Goal: Information Seeking & Learning: Find specific page/section

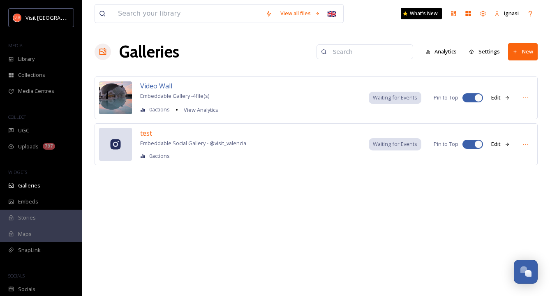
click at [157, 86] on span "Video Wall" at bounding box center [156, 85] width 32 height 9
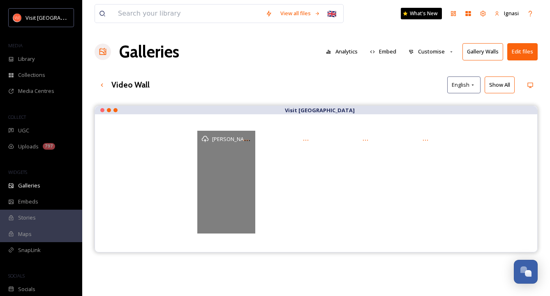
click at [241, 186] on div "[PERSON_NAME] Solbes - @elPachinko" at bounding box center [226, 182] width 58 height 103
click at [227, 141] on span "[PERSON_NAME] Solbes - @elPachinko" at bounding box center [259, 139] width 95 height 8
click at [229, 178] on div "[PERSON_NAME] Solbes - @elPachinko" at bounding box center [226, 182] width 58 height 103
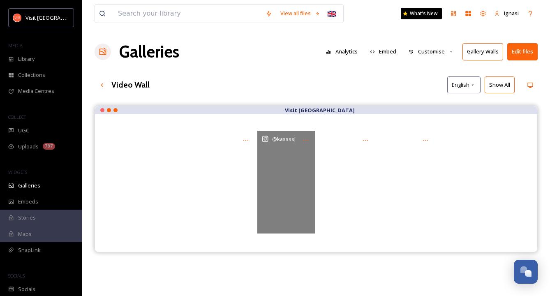
click at [291, 179] on div "@ kassssj" at bounding box center [286, 182] width 58 height 103
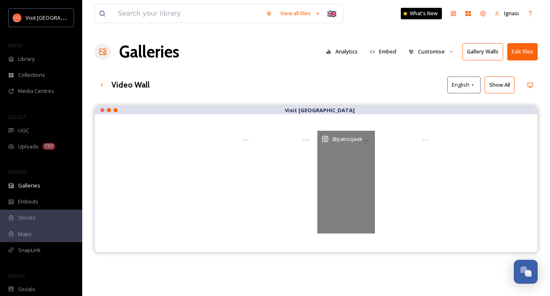
click at [355, 179] on div "@ patricijaviksne" at bounding box center [346, 182] width 58 height 103
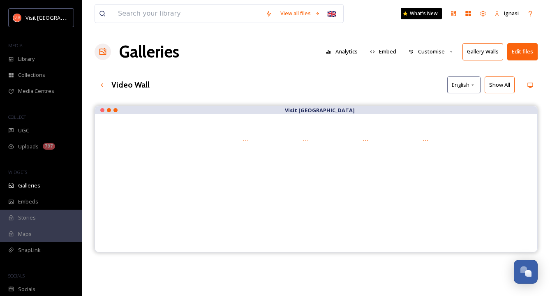
click at [252, 62] on div "Galleries Analytics Embed Customise Gallery Walls Edit files" at bounding box center [316, 51] width 443 height 25
click at [101, 87] on icon at bounding box center [102, 85] width 7 height 7
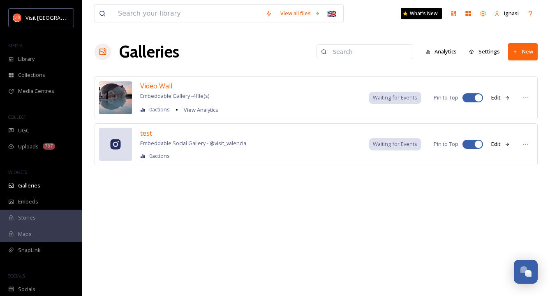
click at [133, 132] on div "test Embeddable Social Gallery - @ visit_valencia 0 actions Waiting for Events …" at bounding box center [316, 144] width 443 height 42
click at [116, 136] on div at bounding box center [115, 144] width 33 height 33
click at [119, 150] on div at bounding box center [115, 144] width 33 height 33
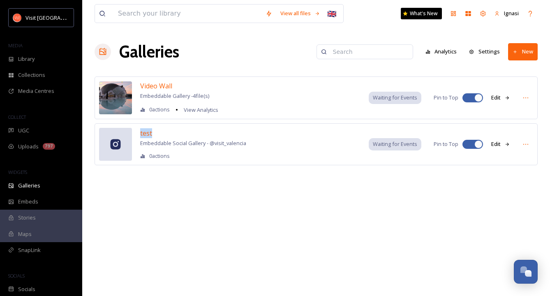
click at [508, 98] on icon at bounding box center [508, 97] width 4 height 3
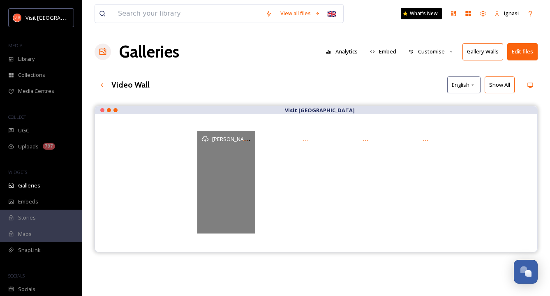
click at [205, 178] on div "[PERSON_NAME] Solbes - @elPachinko" at bounding box center [226, 182] width 58 height 103
click at [203, 138] on icon at bounding box center [204, 138] width 7 height 7
click at [247, 138] on icon at bounding box center [246, 140] width 7 height 7
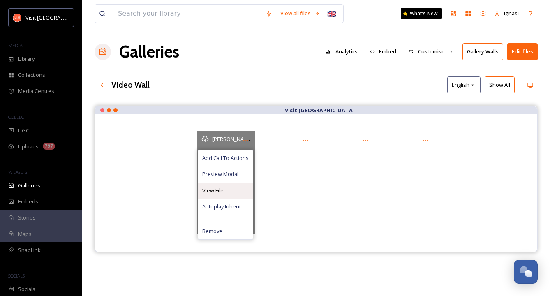
click at [220, 190] on span "View File" at bounding box center [212, 191] width 21 height 8
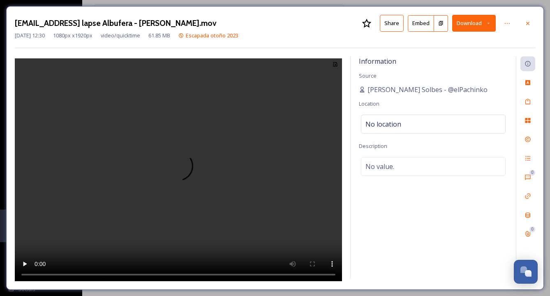
click at [177, 163] on video at bounding box center [178, 170] width 327 height 225
click at [527, 23] on icon at bounding box center [528, 23] width 7 height 7
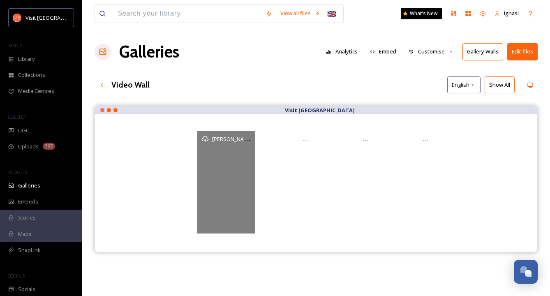
click at [380, 94] on div "View all files 🇬🇧 What's New Ignasi Galleries Analytics Embed Customise Gallery…" at bounding box center [316, 207] width 468 height 414
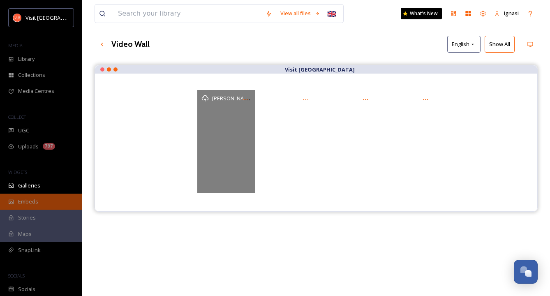
scroll to position [41, 0]
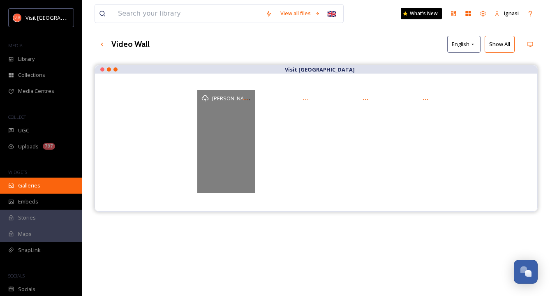
click at [35, 182] on span "Galleries" at bounding box center [29, 186] width 22 height 8
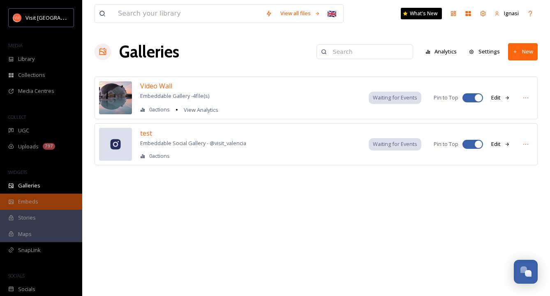
click at [33, 200] on span "Embeds" at bounding box center [28, 202] width 20 height 8
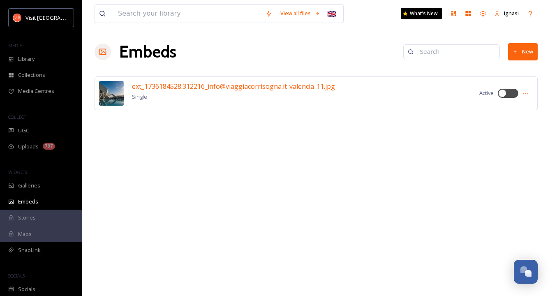
click at [118, 93] on img at bounding box center [111, 93] width 25 height 25
click at [152, 87] on span "ext_1736184528.312216_info@viaggiacorrisogna.it-valencia-11.jpg" at bounding box center [233, 86] width 203 height 9
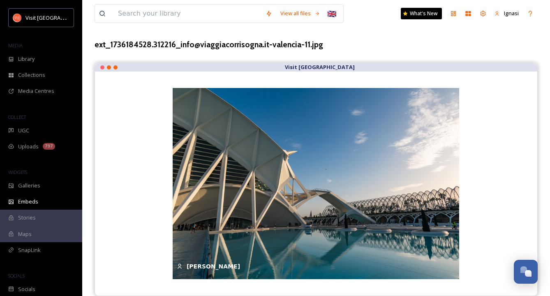
scroll to position [37, 0]
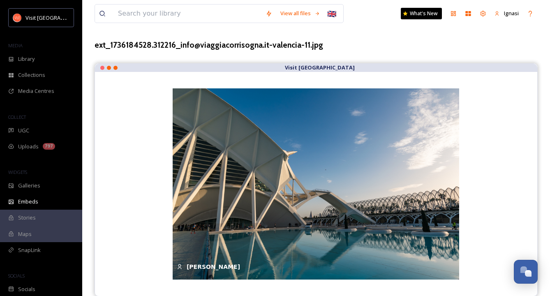
click at [36, 216] on div "Stories" at bounding box center [41, 218] width 82 height 16
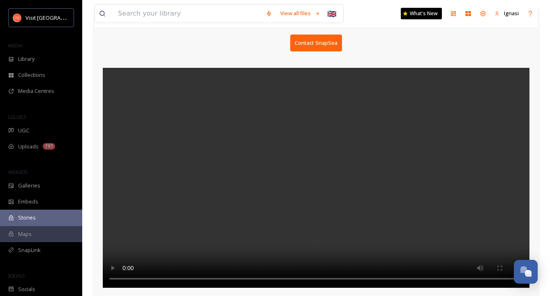
scroll to position [64, 0]
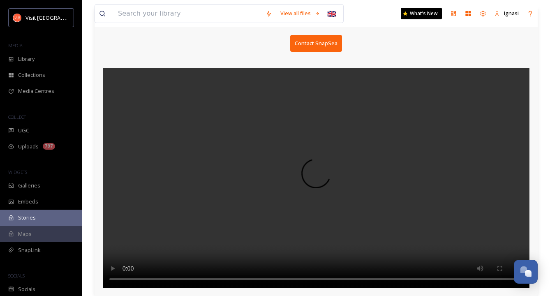
click at [35, 238] on div "Maps" at bounding box center [41, 234] width 82 height 16
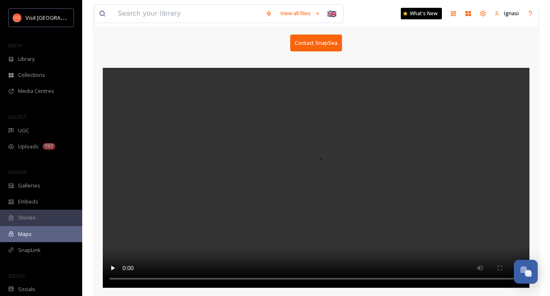
scroll to position [64, 0]
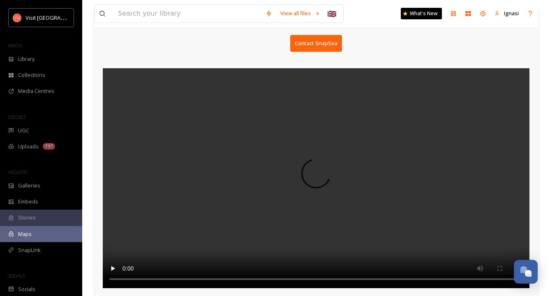
click at [311, 165] on video at bounding box center [316, 178] width 427 height 220
click at [44, 248] on div "SnapLink" at bounding box center [41, 250] width 82 height 16
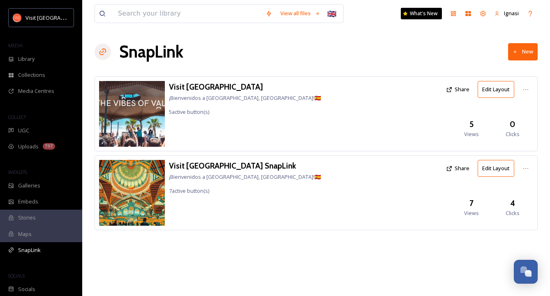
click at [137, 131] on img at bounding box center [132, 114] width 66 height 66
click at [166, 84] on div "Visit Valencia ¡Bienvenidos a [GEOGRAPHIC_DATA], [GEOGRAPHIC_DATA]!🇪🇸 5 active …" at bounding box center [316, 113] width 443 height 75
click at [41, 56] on div "Library" at bounding box center [41, 59] width 82 height 16
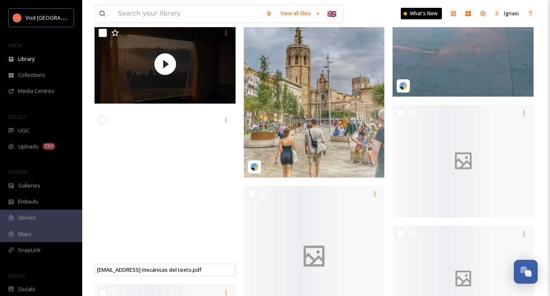
scroll to position [1648, 0]
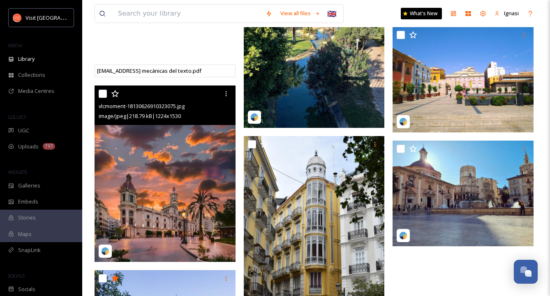
click at [182, 181] on img at bounding box center [165, 174] width 141 height 176
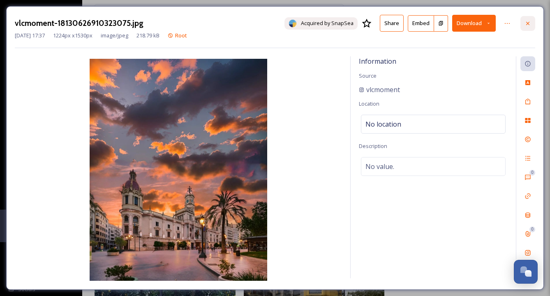
click at [529, 22] on icon at bounding box center [527, 22] width 3 height 3
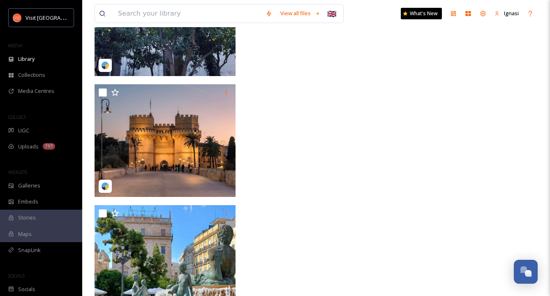
scroll to position [2095, 0]
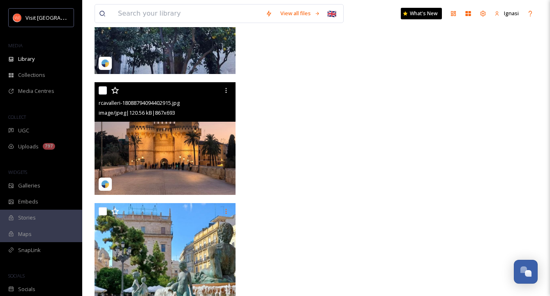
click at [190, 157] on img at bounding box center [165, 138] width 141 height 113
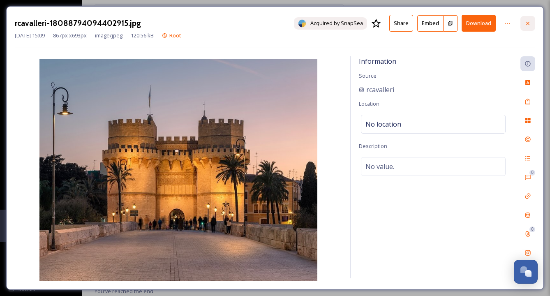
click at [527, 23] on icon at bounding box center [528, 23] width 7 height 7
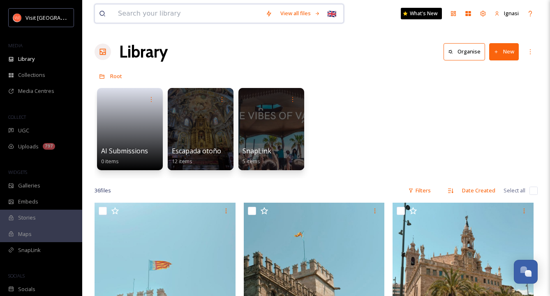
click at [154, 11] on input at bounding box center [188, 14] width 148 height 18
type input "[GEOGRAPHIC_DATA]"
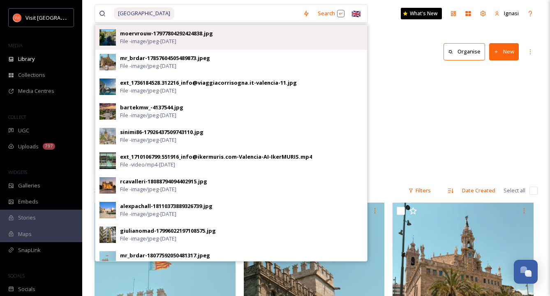
click at [109, 41] on img at bounding box center [107, 37] width 16 height 16
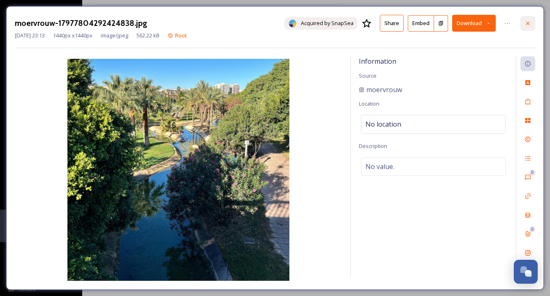
click at [527, 21] on icon at bounding box center [528, 23] width 7 height 7
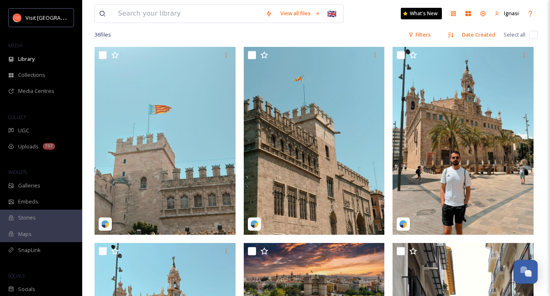
scroll to position [156, 0]
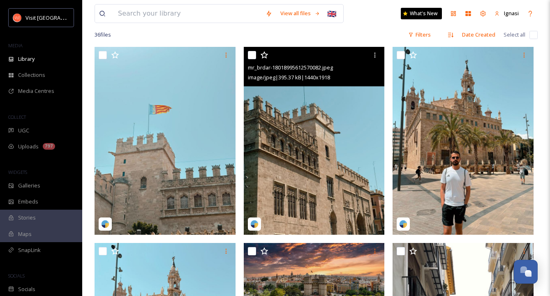
drag, startPoint x: 340, startPoint y: 173, endPoint x: 238, endPoint y: -37, distance: 233.7
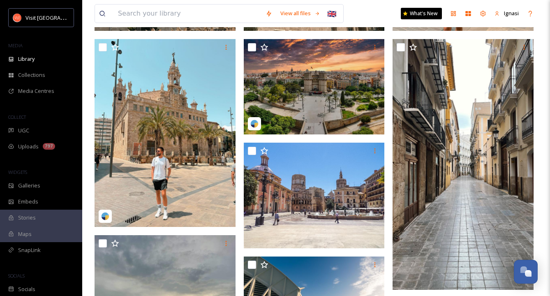
scroll to position [359, 0]
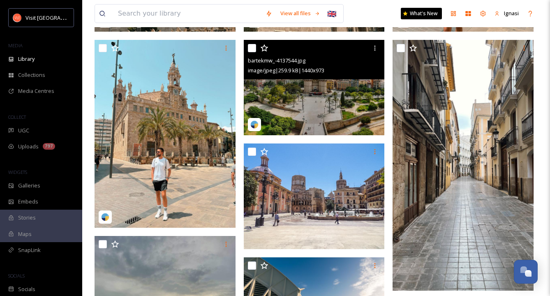
drag, startPoint x: 308, startPoint y: 105, endPoint x: 290, endPoint y: -36, distance: 141.7
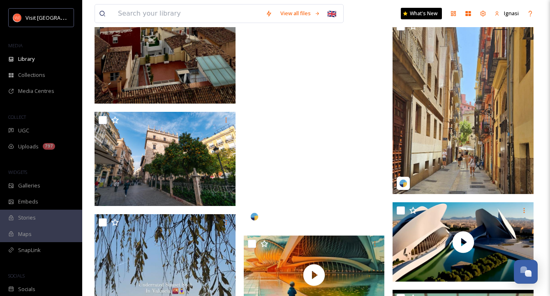
scroll to position [746, 0]
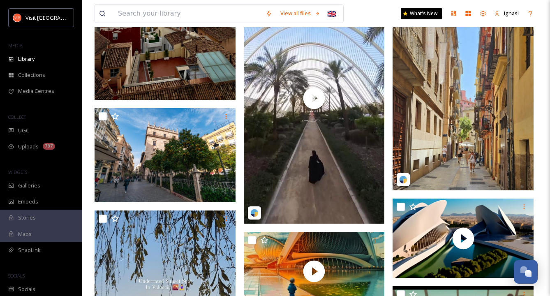
drag, startPoint x: 315, startPoint y: 155, endPoint x: 340, endPoint y: -129, distance: 284.8
drag, startPoint x: 294, startPoint y: 121, endPoint x: 357, endPoint y: -101, distance: 231.3
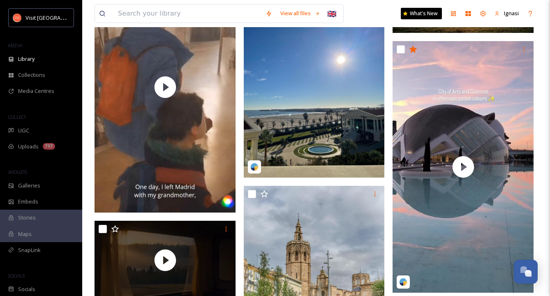
scroll to position [1260, 0]
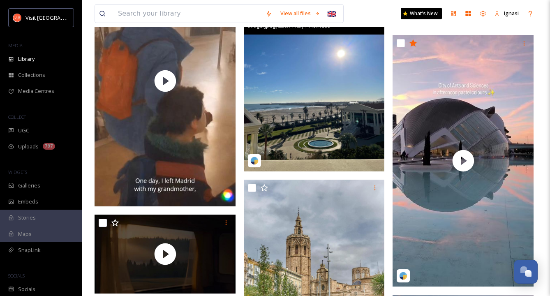
drag, startPoint x: 302, startPoint y: 138, endPoint x: 373, endPoint y: -35, distance: 187.1
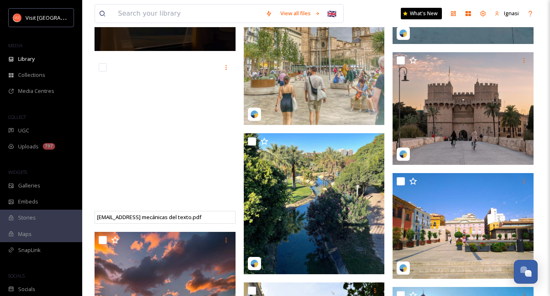
scroll to position [1502, 0]
drag, startPoint x: 487, startPoint y: 128, endPoint x: 213, endPoint y: -51, distance: 327.5
drag, startPoint x: 469, startPoint y: 117, endPoint x: 236, endPoint y: -47, distance: 284.9
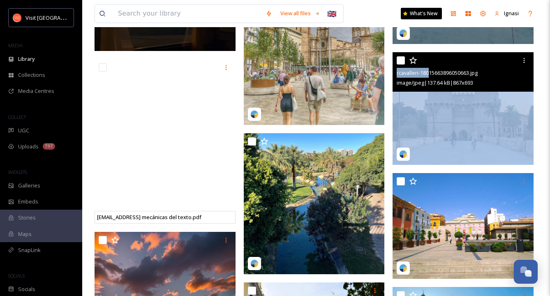
drag, startPoint x: 431, startPoint y: 69, endPoint x: 433, endPoint y: 126, distance: 57.2
click at [433, 126] on div "rcavalleri-18015663896050663.jpg image/jpeg | 137.64 kB | 867 x 693" at bounding box center [463, 108] width 141 height 113
click at [433, 126] on img at bounding box center [463, 108] width 141 height 113
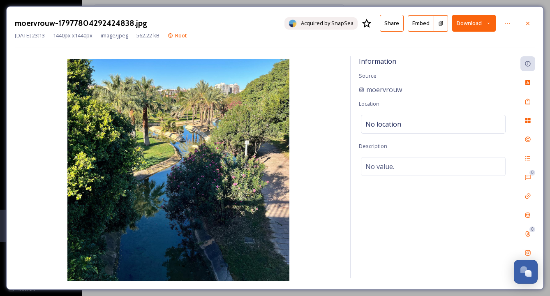
drag, startPoint x: 175, startPoint y: 114, endPoint x: 230, endPoint y: -35, distance: 158.7
click at [528, 24] on icon at bounding box center [528, 23] width 7 height 7
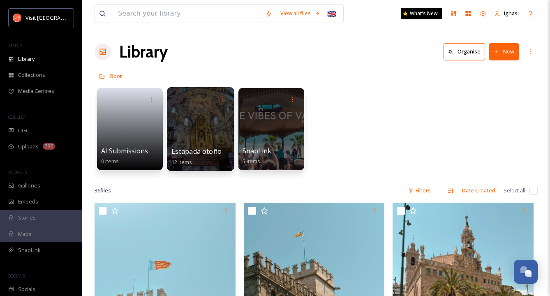
click at [200, 148] on span "Escapada otoño 2023" at bounding box center [204, 151] width 67 height 9
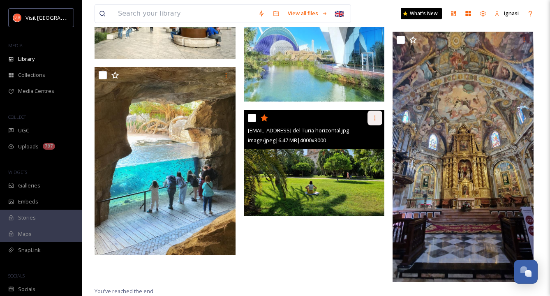
scroll to position [520, 0]
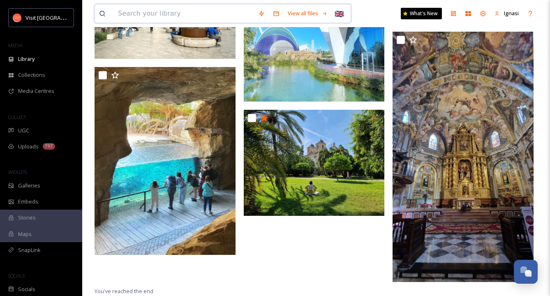
click at [148, 17] on input at bounding box center [184, 14] width 140 height 18
type input "[GEOGRAPHIC_DATA]"
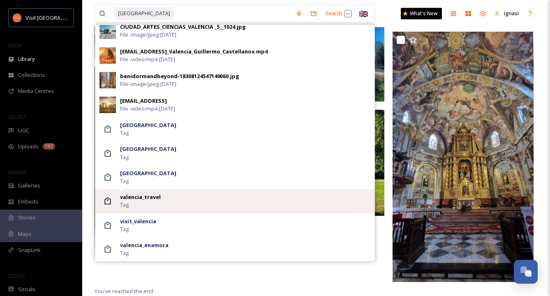
scroll to position [400, 0]
click at [140, 201] on span "valencia_travel" at bounding box center [140, 198] width 41 height 8
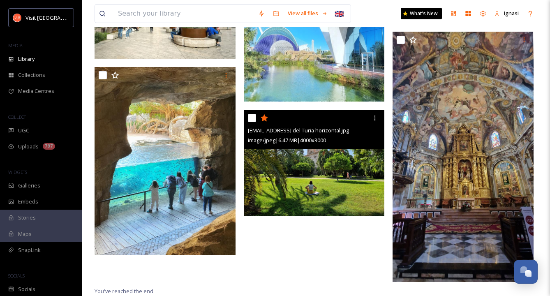
scroll to position [520, 0]
click at [321, 185] on img at bounding box center [314, 163] width 141 height 106
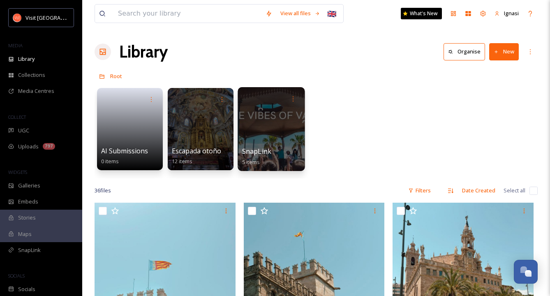
click at [275, 136] on div at bounding box center [271, 129] width 67 height 84
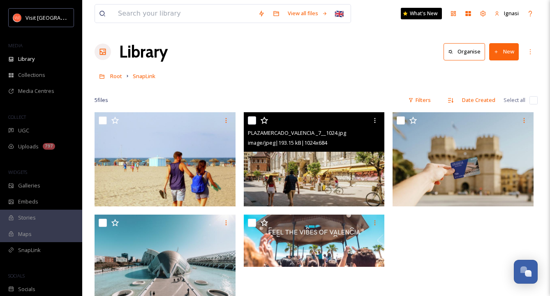
click at [333, 186] on img at bounding box center [314, 159] width 141 height 94
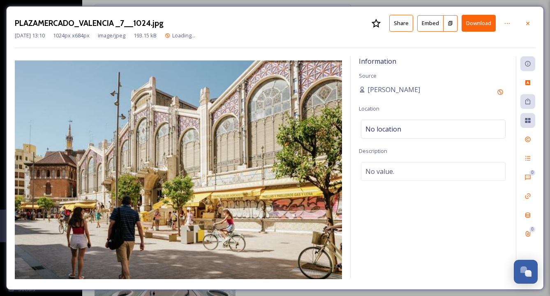
click at [333, 186] on img at bounding box center [178, 169] width 327 height 219
click at [528, 23] on icon at bounding box center [528, 23] width 7 height 7
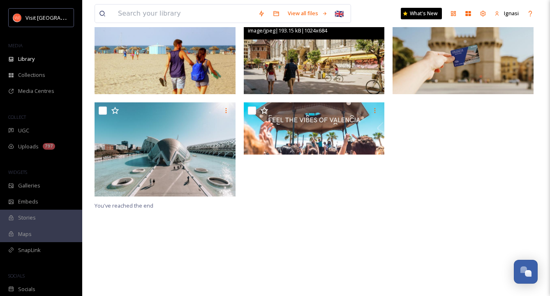
scroll to position [112, 0]
